Goal: Obtain resource: Download file/media

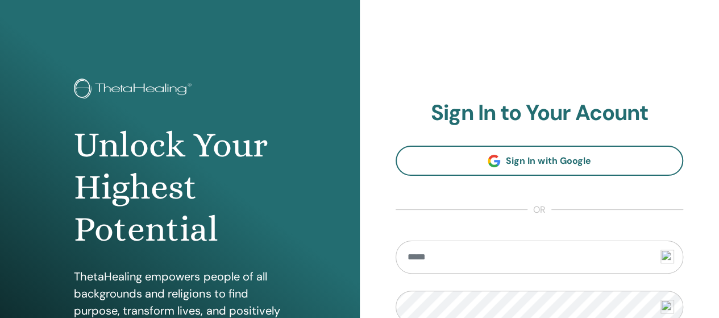
click at [569, 262] on input "email" at bounding box center [539, 256] width 288 height 33
click at [450, 257] on input "email" at bounding box center [539, 256] width 288 height 33
click at [451, 260] on input "email" at bounding box center [539, 256] width 288 height 33
click at [452, 261] on input "email" at bounding box center [539, 256] width 288 height 33
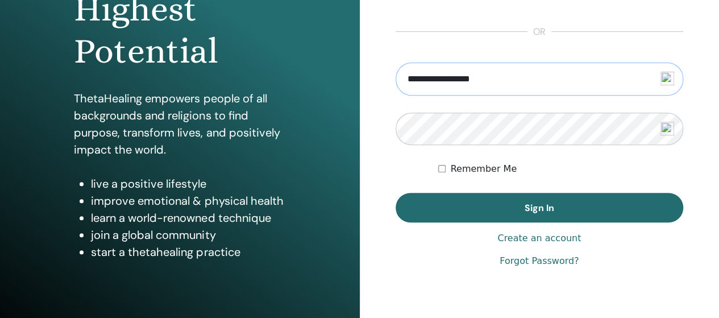
scroll to position [176, 0]
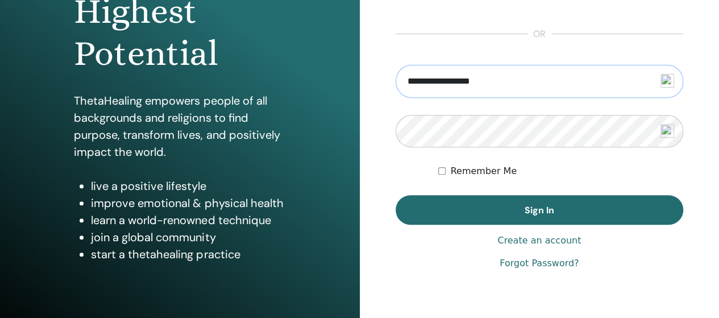
type input "**********"
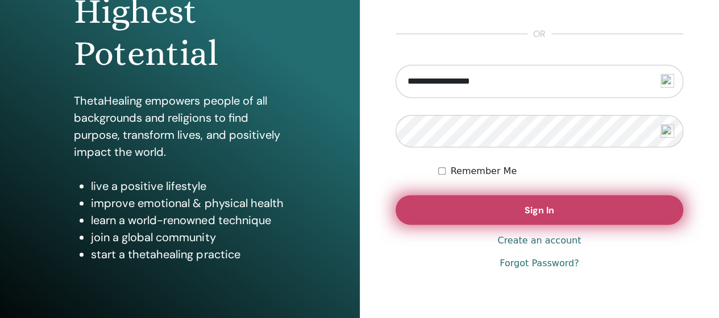
click at [518, 210] on button "Sign In" at bounding box center [539, 210] width 288 height 30
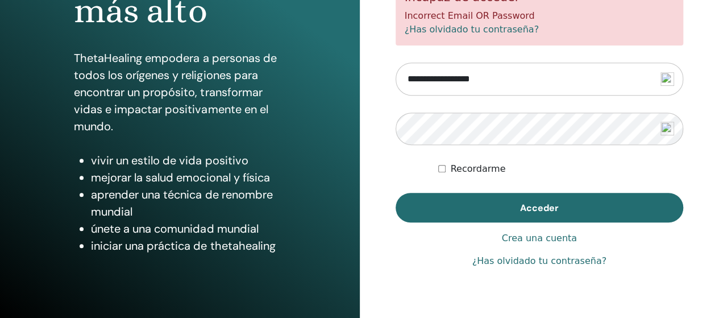
scroll to position [227, 0]
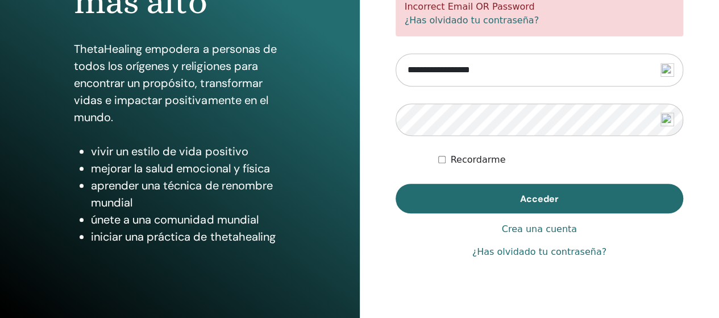
click at [549, 253] on link "¿Has olvidado tu contraseña?" at bounding box center [539, 252] width 134 height 14
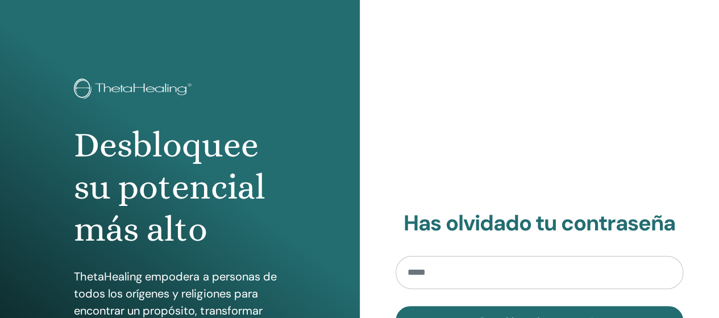
click at [548, 253] on section "Has olvidado tu contraseña Restablecer la contraseña" at bounding box center [539, 272] width 288 height 125
click at [506, 263] on input "email" at bounding box center [539, 272] width 288 height 33
type input "**********"
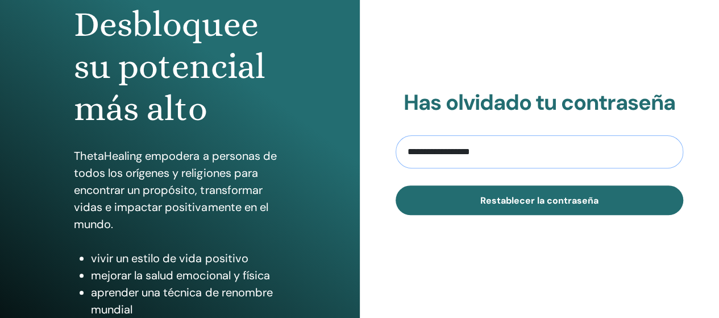
scroll to position [123, 0]
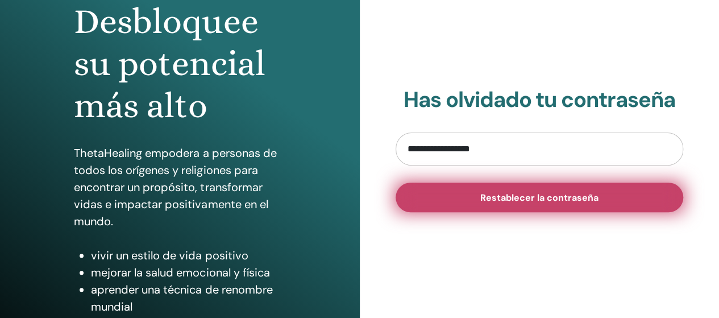
click at [508, 198] on span "Restablecer la contraseña" at bounding box center [539, 197] width 118 height 12
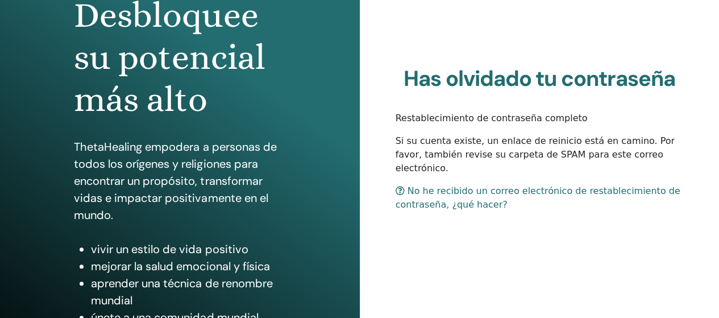
scroll to position [130, 0]
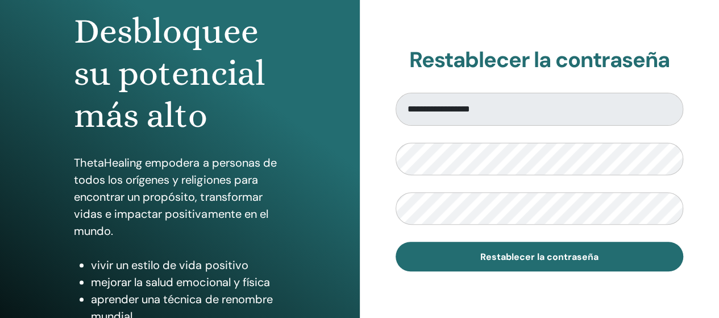
scroll to position [111, 0]
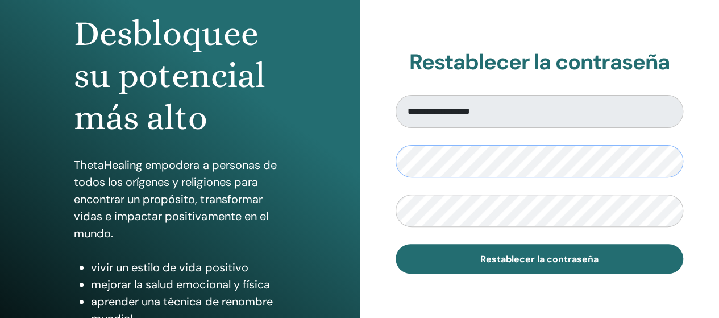
click at [389, 161] on div "**********" at bounding box center [540, 161] width 360 height 545
drag, startPoint x: 392, startPoint y: 161, endPoint x: 410, endPoint y: 181, distance: 27.4
click at [410, 182] on form "**********" at bounding box center [539, 184] width 288 height 179
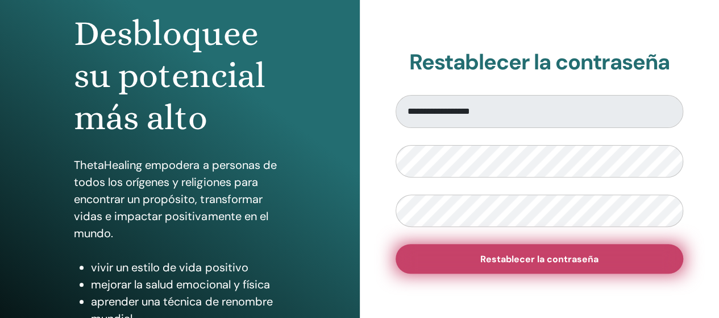
click at [570, 258] on span "Restablecer la contraseña" at bounding box center [539, 259] width 118 height 12
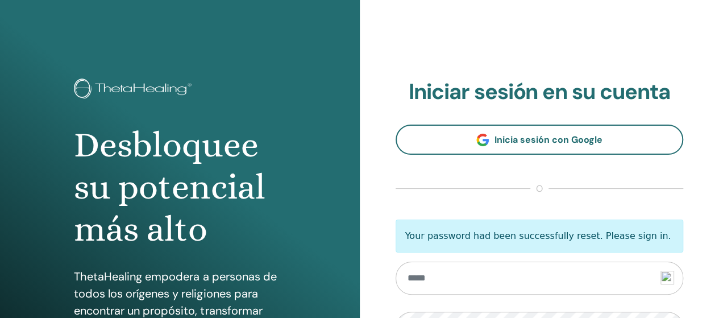
click at [527, 276] on input "email" at bounding box center [539, 277] width 288 height 33
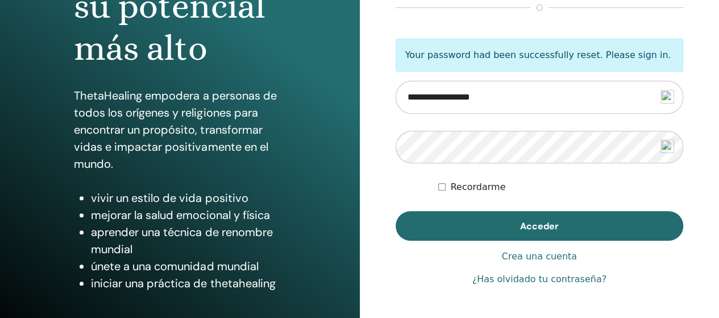
scroll to position [175, 0]
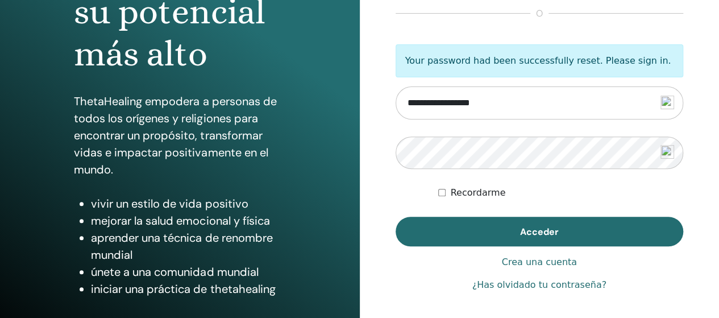
type input "**********"
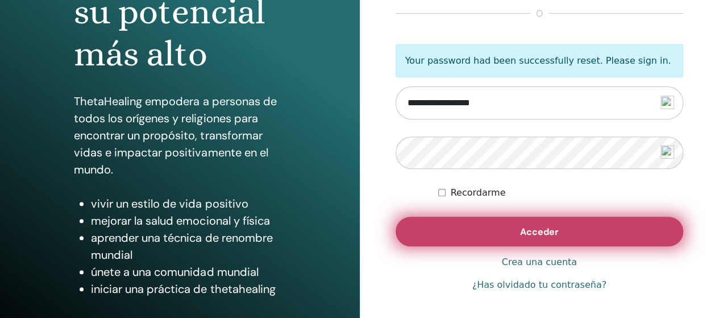
click at [556, 231] on span "Acceder" at bounding box center [539, 232] width 39 height 12
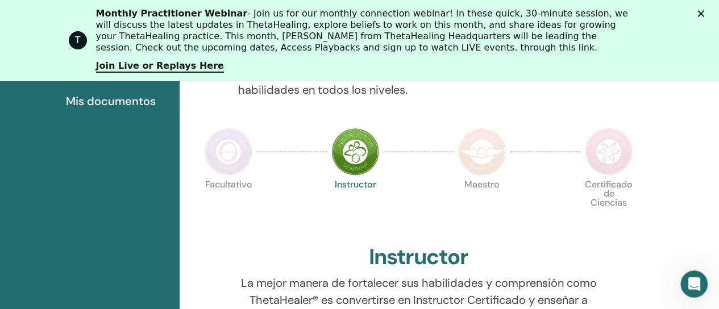
scroll to position [300, 0]
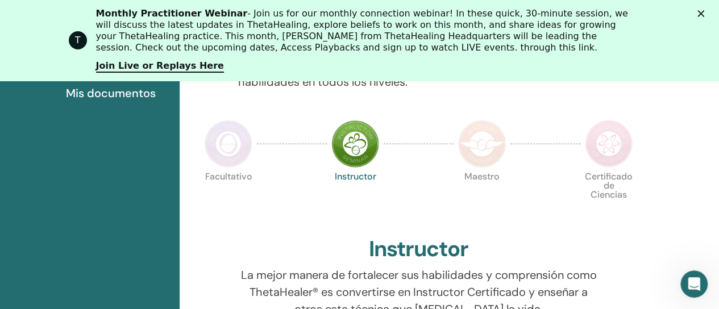
click at [596, 143] on img at bounding box center [609, 144] width 48 height 48
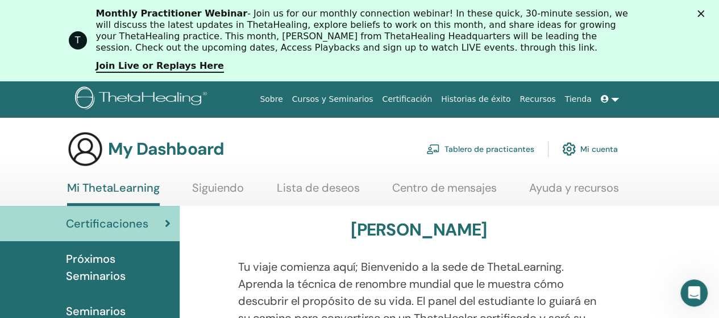
click at [436, 102] on link "Certificación" at bounding box center [406, 99] width 59 height 21
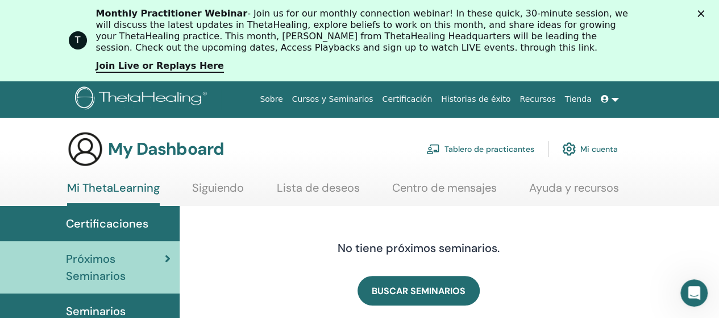
drag, startPoint x: 723, startPoint y: 25, endPoint x: 662, endPoint y: 44, distance: 63.6
click at [615, 100] on link at bounding box center [609, 99] width 27 height 21
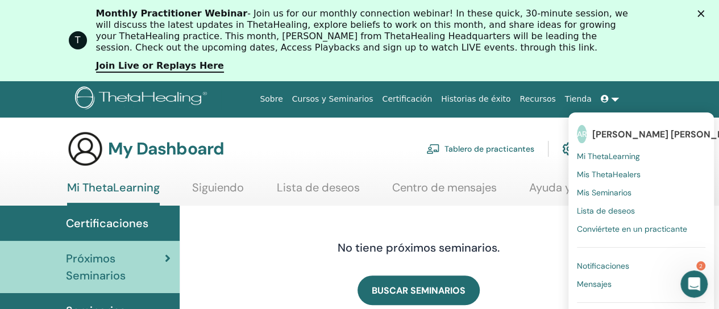
click at [607, 266] on span "Notificaciones" at bounding box center [603, 266] width 52 height 10
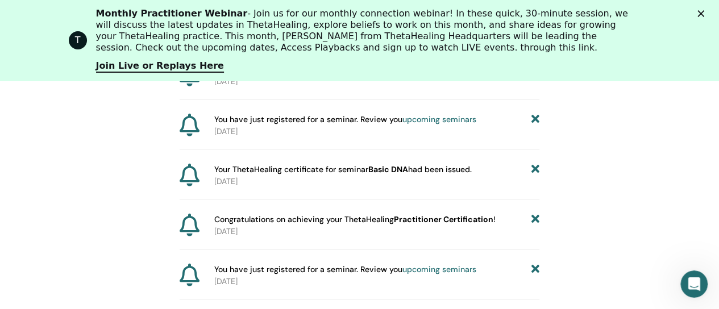
scroll to position [249, 0]
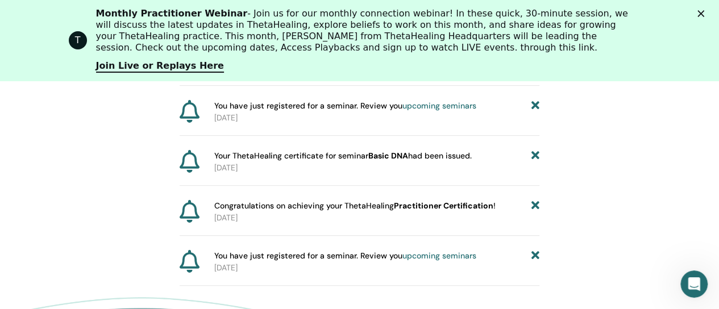
click at [415, 207] on b "Practitioner Certification" at bounding box center [443, 206] width 99 height 10
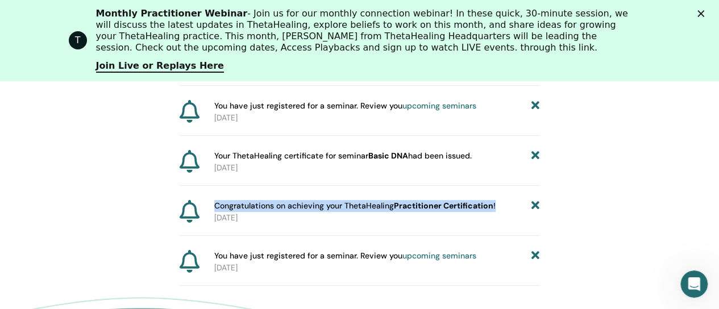
click at [415, 207] on b "Practitioner Certification" at bounding box center [443, 206] width 99 height 10
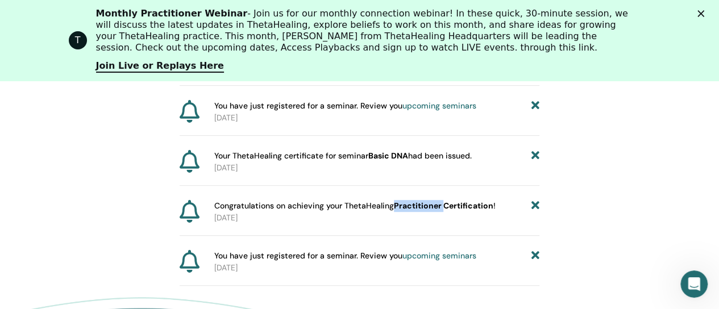
click at [415, 207] on b "Practitioner Certification" at bounding box center [443, 206] width 99 height 10
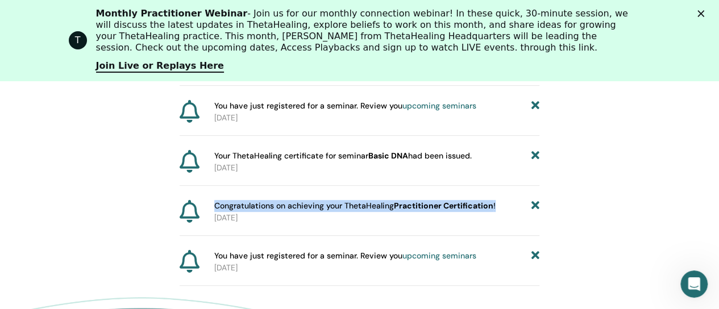
click at [415, 207] on b "Practitioner Certification" at bounding box center [443, 206] width 99 height 10
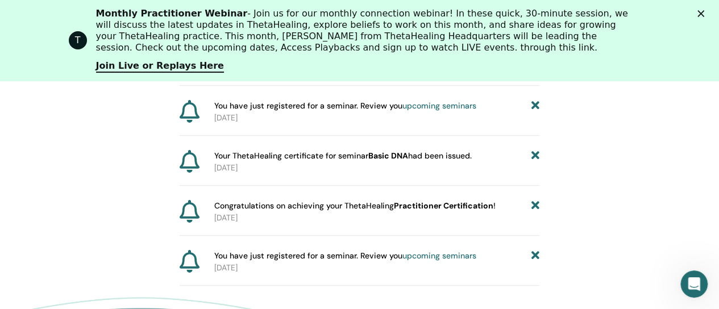
click at [194, 205] on icon at bounding box center [190, 211] width 20 height 23
click at [444, 195] on div "Notificaciones Your ThetaHealing certificate for seminar Advanced DNA had been …" at bounding box center [360, 145] width 360 height 282
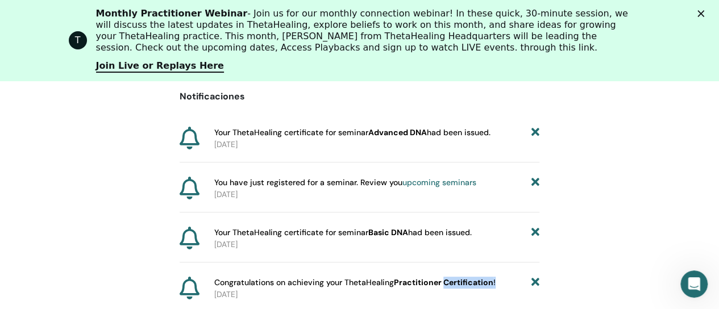
scroll to position [168, 0]
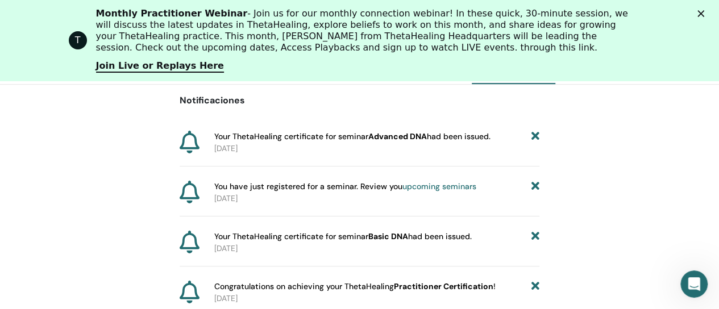
click at [379, 138] on b "Advanced DNA" at bounding box center [397, 136] width 59 height 10
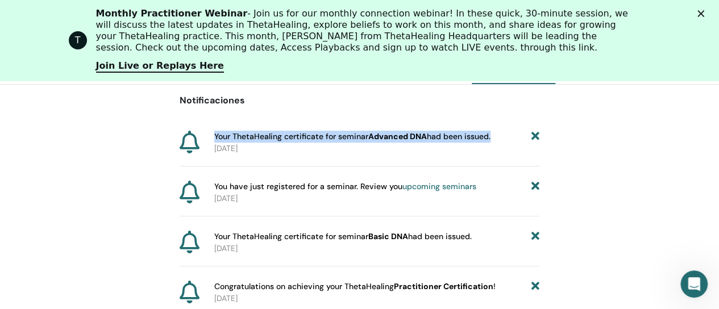
click at [379, 138] on b "Advanced DNA" at bounding box center [397, 136] width 59 height 10
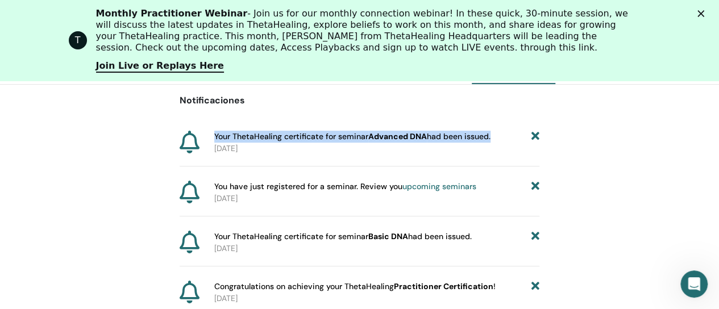
click at [379, 138] on b "Advanced DNA" at bounding box center [397, 136] width 59 height 10
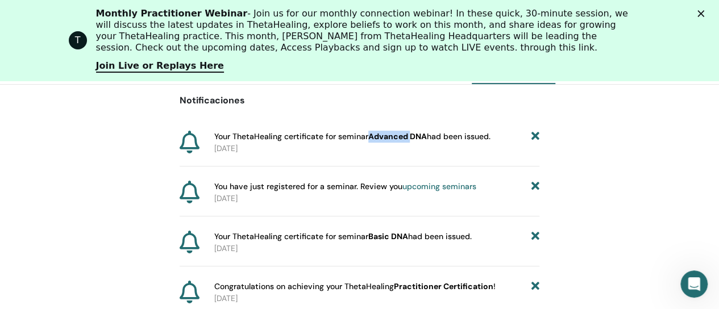
click at [379, 138] on b "Advanced DNA" at bounding box center [397, 136] width 59 height 10
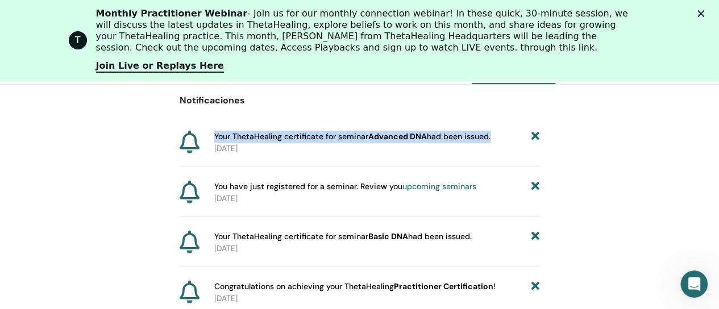
click at [379, 138] on b "Advanced DNA" at bounding box center [397, 136] width 59 height 10
click at [379, 139] on b "Advanced DNA" at bounding box center [397, 136] width 59 height 10
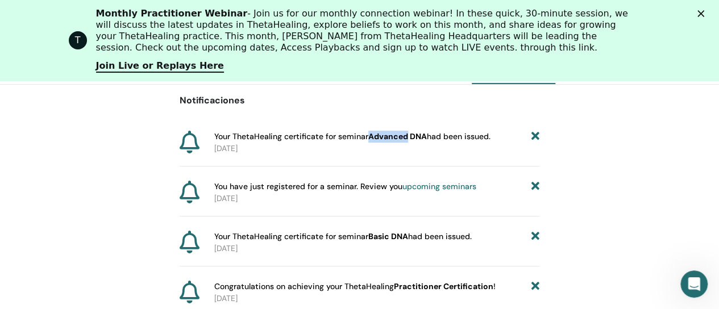
click at [379, 139] on b "Advanced DNA" at bounding box center [397, 136] width 59 height 10
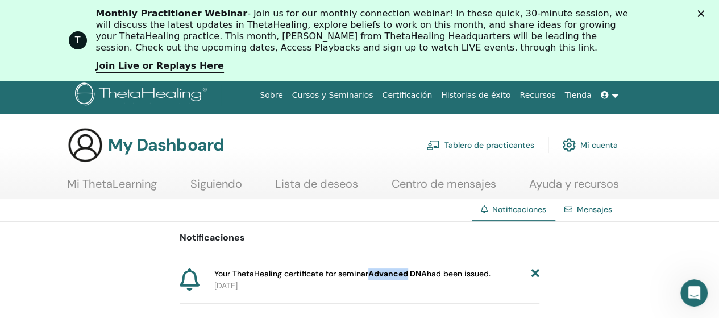
scroll to position [2, 0]
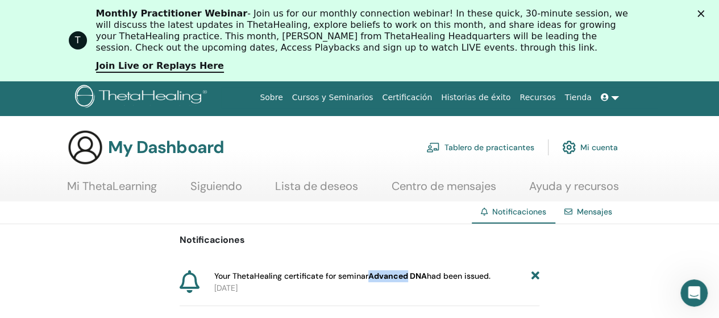
drag, startPoint x: 723, startPoint y: 87, endPoint x: 717, endPoint y: 43, distance: 45.2
click at [141, 185] on link "Mi ThetaLearning" at bounding box center [112, 190] width 90 height 22
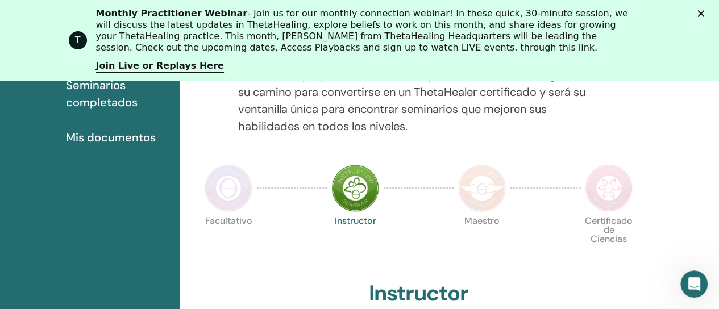
scroll to position [288, 0]
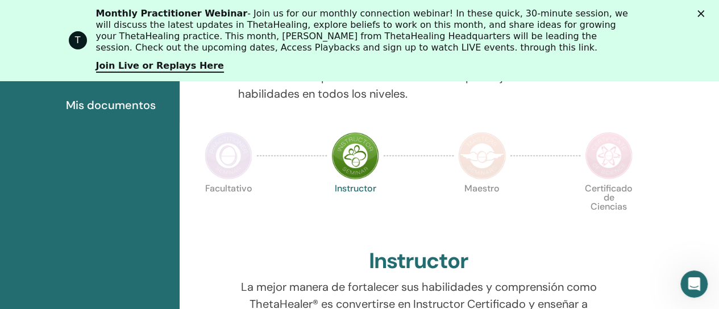
click at [127, 105] on span "Mis documentos" at bounding box center [111, 105] width 90 height 17
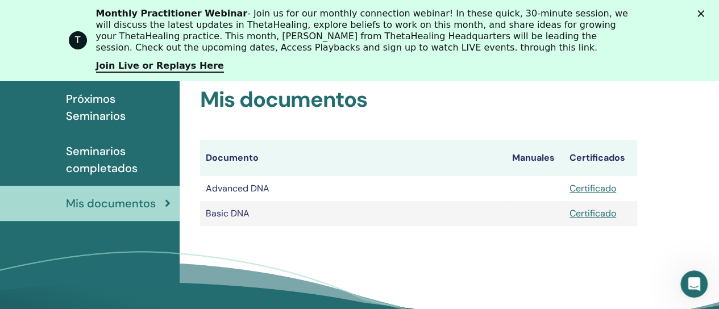
scroll to position [182, 0]
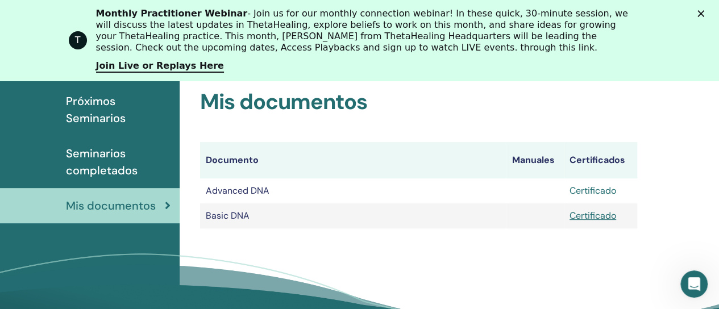
click at [589, 191] on link "Certificado" at bounding box center [592, 191] width 47 height 12
click at [582, 194] on link "Certificado" at bounding box center [592, 191] width 47 height 12
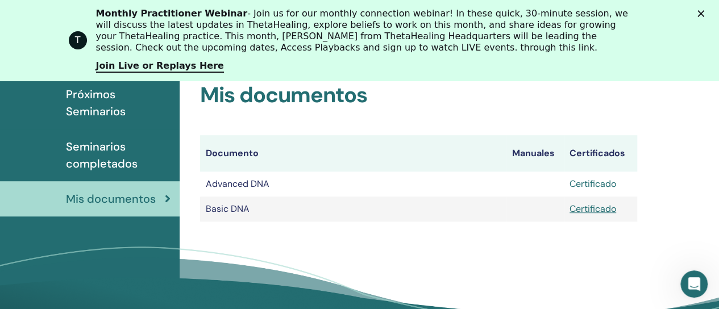
scroll to position [186, 0]
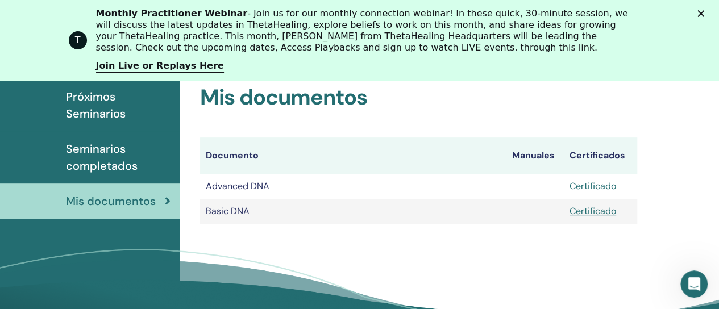
click at [586, 183] on link "Certificado" at bounding box center [592, 186] width 47 height 12
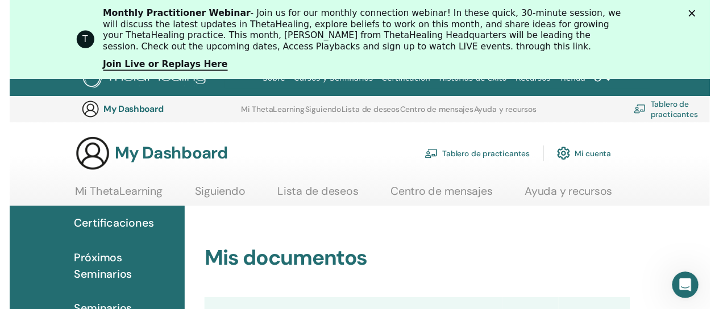
scroll to position [0, 0]
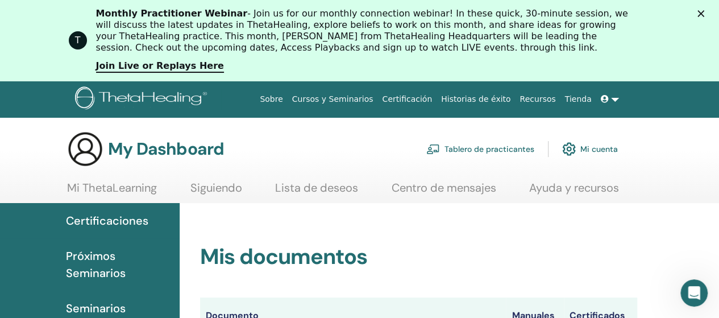
click at [612, 103] on link at bounding box center [609, 99] width 27 height 21
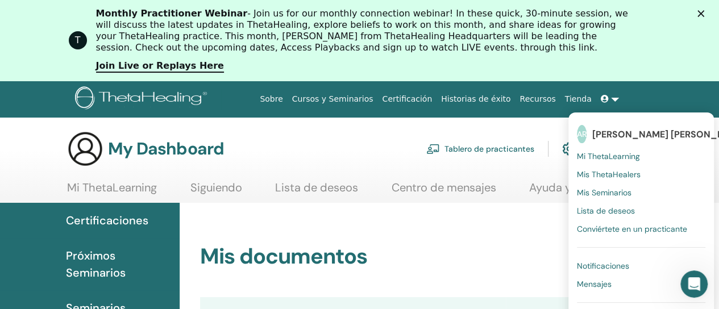
click at [644, 138] on span "ANDREA G. O. Ruiz Ponce Madrid" at bounding box center [685, 134] width 187 height 12
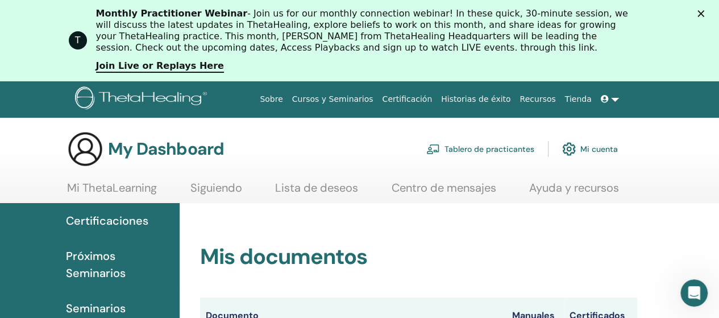
click at [601, 99] on icon at bounding box center [604, 99] width 8 height 8
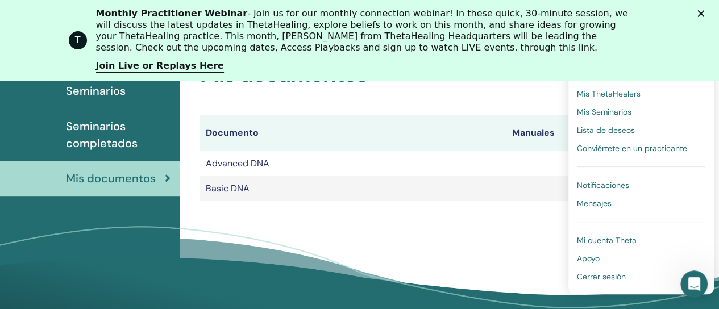
scroll to position [262, 0]
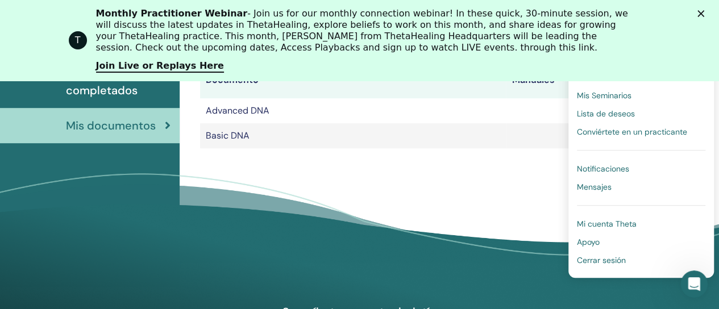
click at [621, 258] on span "Cerrar sesión" at bounding box center [601, 260] width 49 height 10
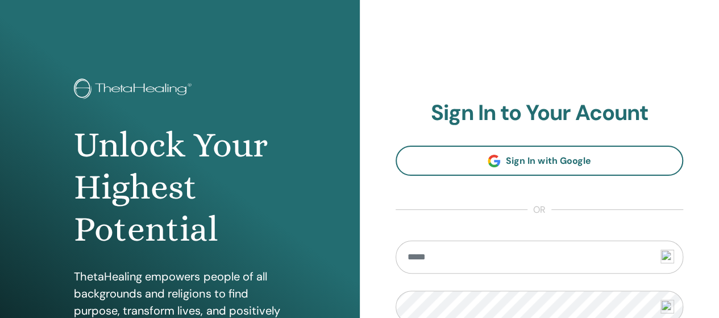
click at [483, 257] on input "email" at bounding box center [539, 256] width 288 height 33
click at [515, 253] on input "email" at bounding box center [539, 256] width 288 height 33
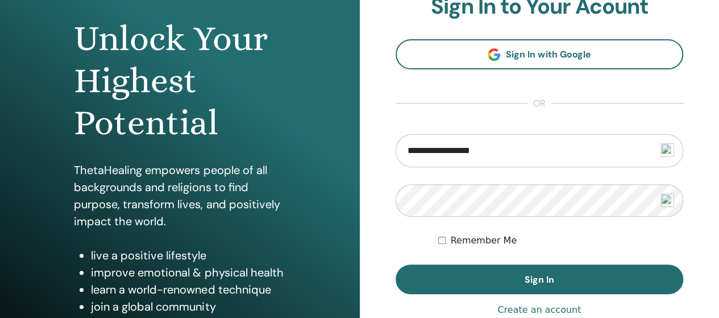
scroll to position [103, 0]
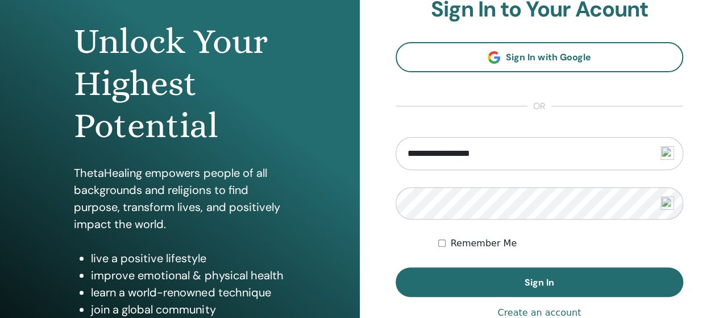
type input "**********"
drag, startPoint x: 440, startPoint y: 249, endPoint x: 444, endPoint y: 256, distance: 8.1
click at [440, 247] on div "Remember Me" at bounding box center [560, 243] width 245 height 14
click at [447, 245] on div "Remember Me" at bounding box center [560, 243] width 245 height 14
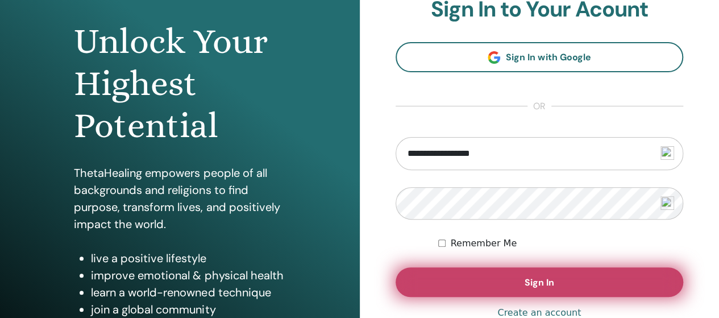
click at [557, 289] on button "Sign In" at bounding box center [539, 282] width 288 height 30
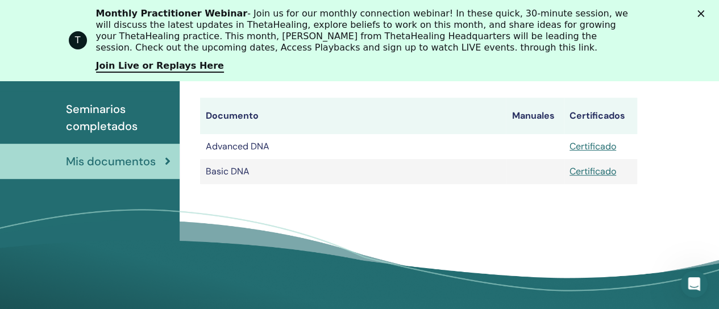
scroll to position [230, 0]
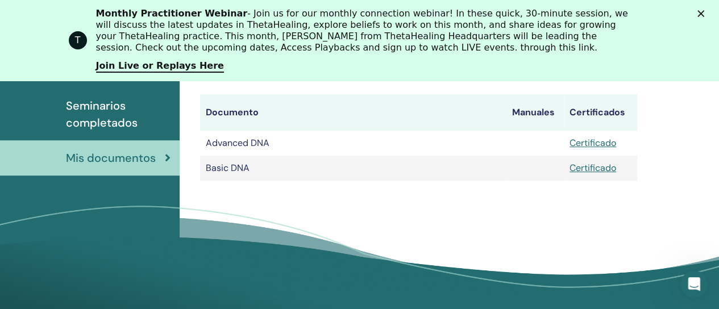
click at [231, 148] on td "Advanced DNA" at bounding box center [353, 143] width 306 height 25
click at [598, 139] on link "Certificado" at bounding box center [592, 143] width 47 height 12
click at [704, 12] on icon "Cerrar" at bounding box center [700, 13] width 7 height 7
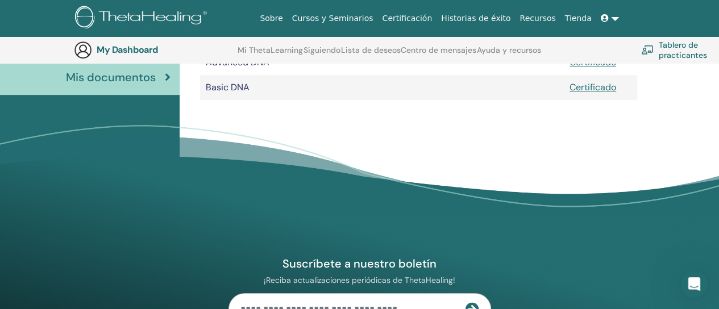
click at [611, 22] on link at bounding box center [609, 18] width 27 height 21
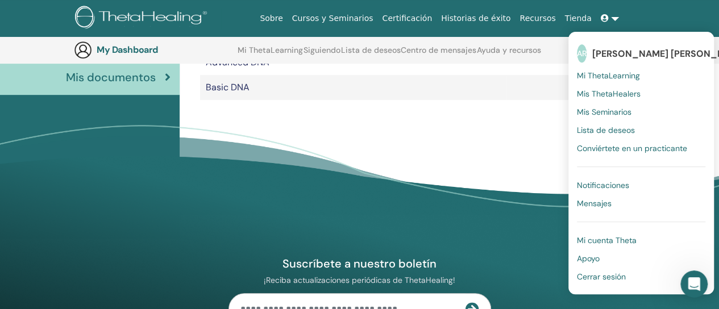
click at [606, 279] on span "Cerrar sesión" at bounding box center [601, 277] width 49 height 10
